Goal: Share content

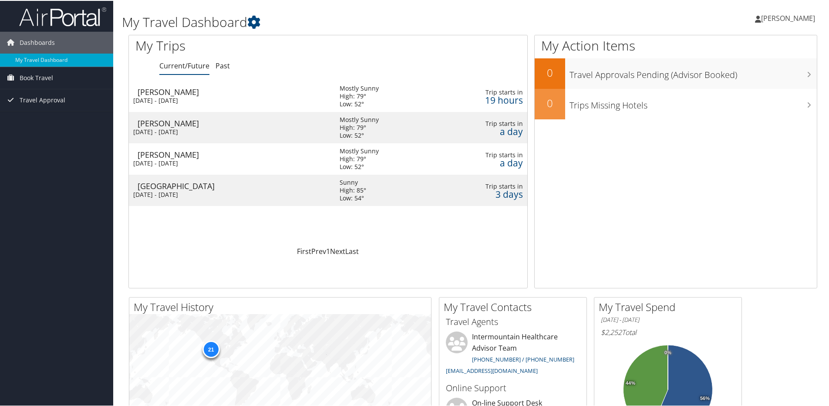
click at [192, 95] on td "[PERSON_NAME] [DATE] - [DATE]" at bounding box center [230, 95] width 202 height 31
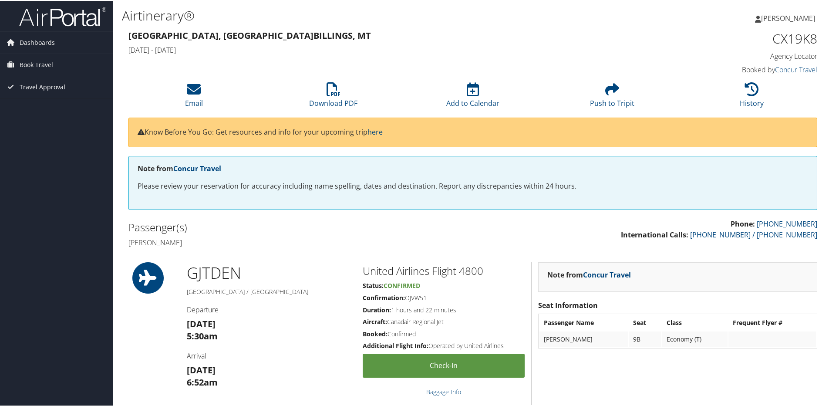
click at [50, 86] on span "Travel Approval" at bounding box center [43, 86] width 46 height 22
click at [55, 117] on link "Approved Trips" at bounding box center [56, 116] width 113 height 13
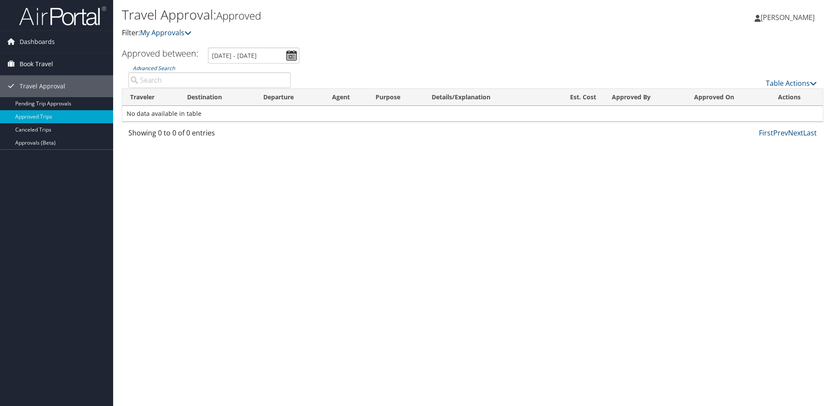
click at [46, 63] on span "Book Travel" at bounding box center [37, 64] width 34 height 22
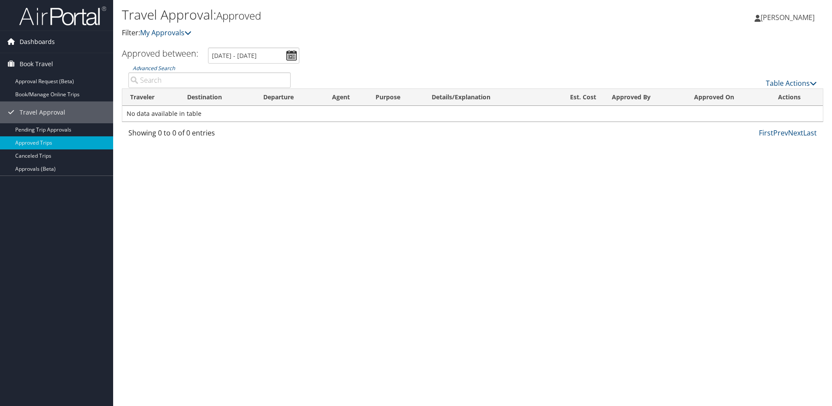
click at [36, 41] on span "Dashboards" at bounding box center [37, 42] width 35 height 22
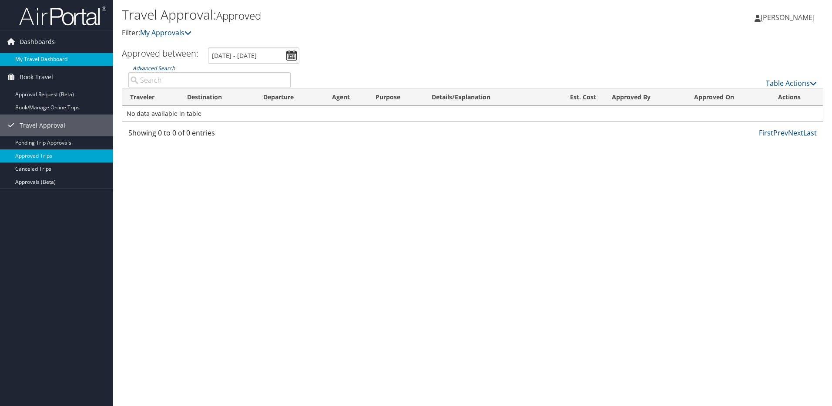
click at [39, 61] on link "My Travel Dashboard" at bounding box center [56, 59] width 113 height 13
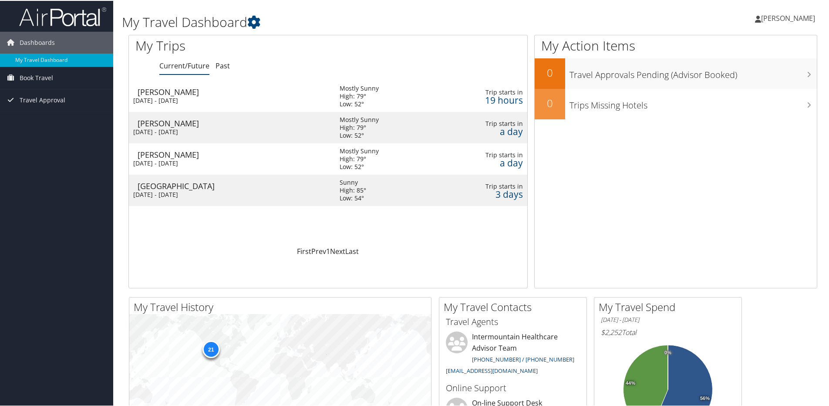
click at [217, 116] on td "Billings Fri 3 Oct 2025 - Sun 5 Oct 2025" at bounding box center [230, 126] width 202 height 31
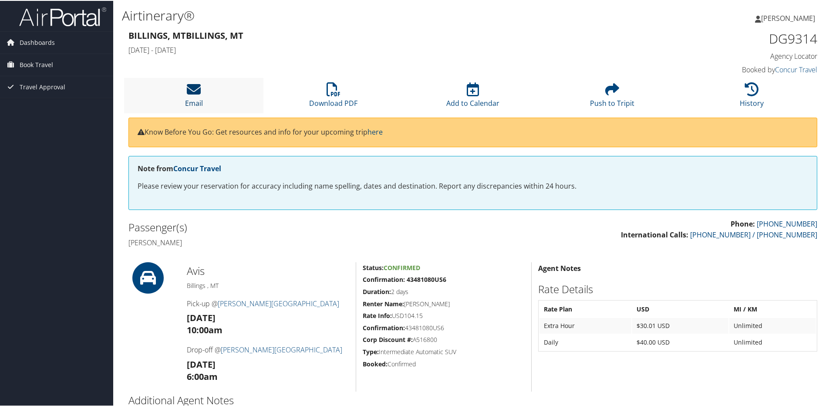
click at [198, 91] on icon at bounding box center [194, 88] width 14 height 14
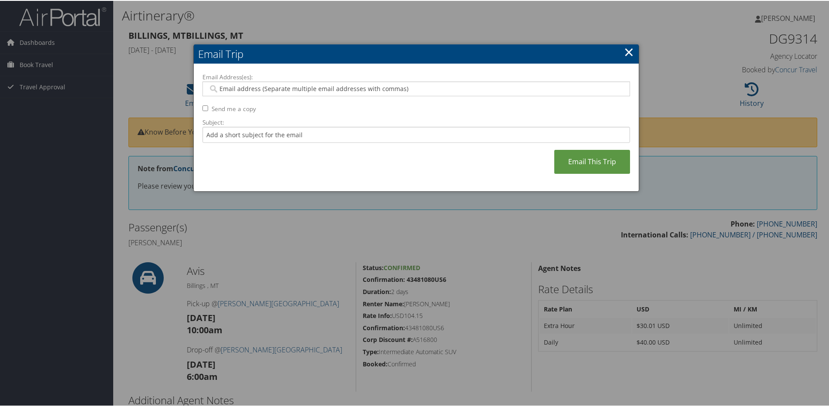
click at [332, 85] on input "Email Address(es):" at bounding box center [416, 88] width 416 height 9
type input "kitty.dexter@imail.org"
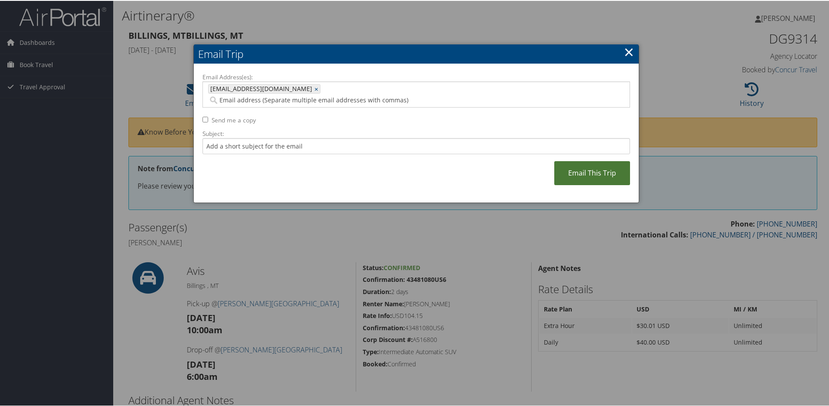
click at [594, 160] on link "Email This Trip" at bounding box center [592, 172] width 76 height 24
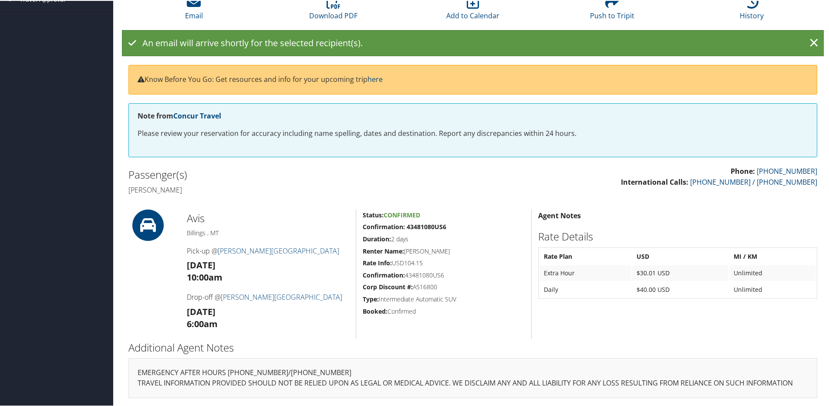
scroll to position [53, 0]
